Goal: Check status: Check status

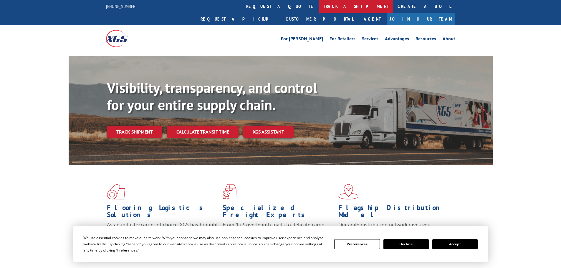
click at [319, 6] on link "track a shipment" at bounding box center [356, 6] width 74 height 13
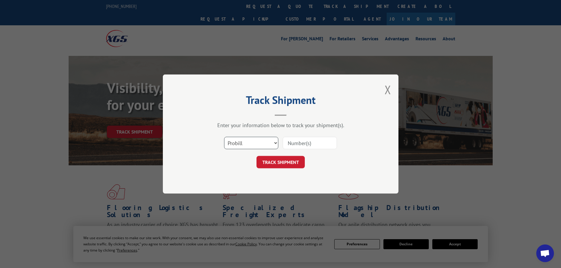
click at [263, 147] on select "Select category... Probill BOL PO" at bounding box center [251, 143] width 54 height 12
select select "bol"
click at [224, 137] on select "Select category... Probill BOL PO" at bounding box center [251, 143] width 54 height 12
click at [308, 140] on input at bounding box center [310, 143] width 54 height 12
paste input "6009779"
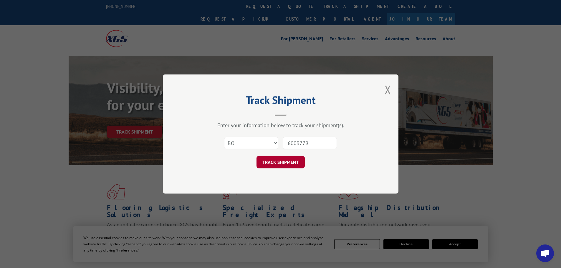
type input "6009779"
click at [294, 163] on button "TRACK SHIPMENT" at bounding box center [280, 162] width 48 height 12
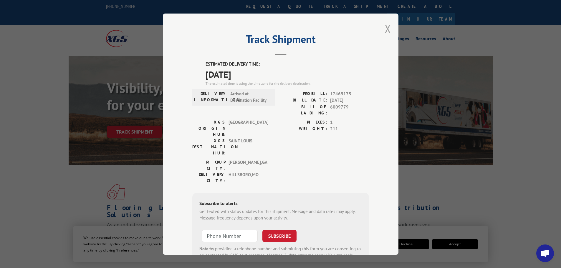
click at [385, 21] on button "Close modal" at bounding box center [388, 29] width 6 height 16
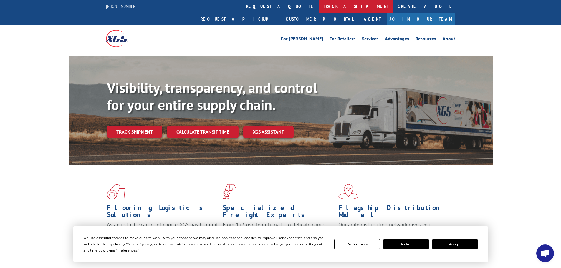
click at [319, 8] on link "track a shipment" at bounding box center [356, 6] width 74 height 13
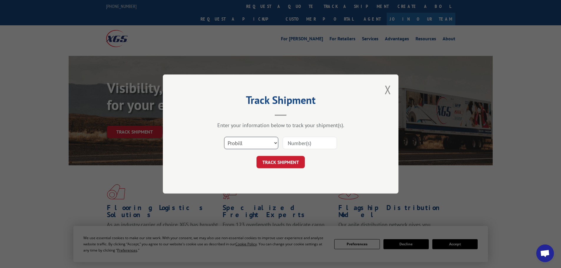
click at [260, 143] on select "Select category... Probill BOL PO" at bounding box center [251, 143] width 54 height 12
select select "bol"
click at [224, 137] on select "Select category... Probill BOL PO" at bounding box center [251, 143] width 54 height 12
click at [309, 144] on input at bounding box center [310, 143] width 54 height 12
paste input "6008533"
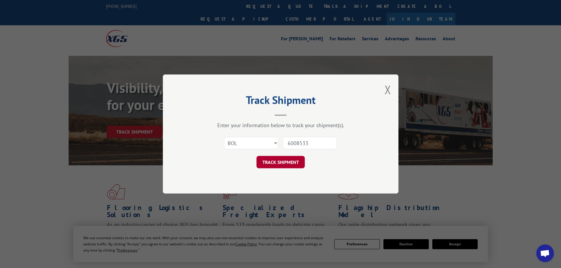
type input "6008533"
click at [295, 167] on button "TRACK SHIPMENT" at bounding box center [280, 162] width 48 height 12
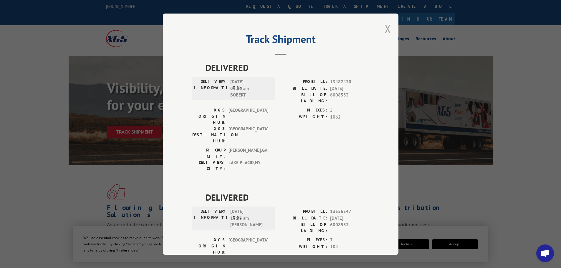
click at [385, 29] on button "Close modal" at bounding box center [388, 29] width 6 height 16
